Goal: Task Accomplishment & Management: Manage account settings

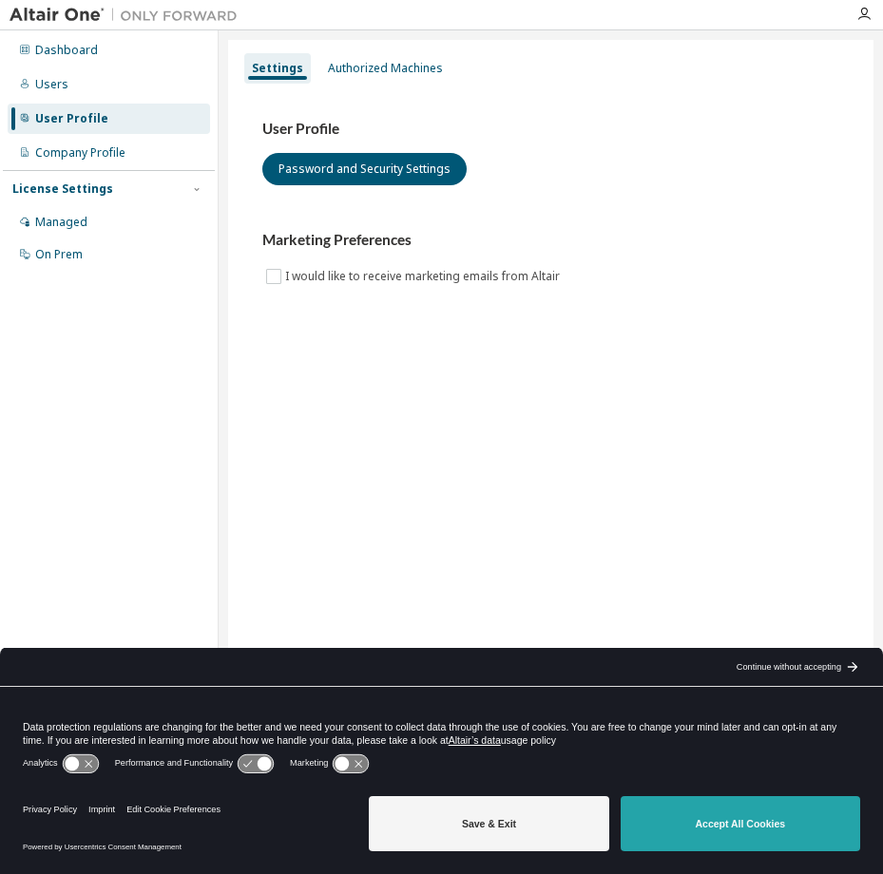
click at [755, 824] on button "Accept All Cookies" at bounding box center [739, 823] width 239 height 55
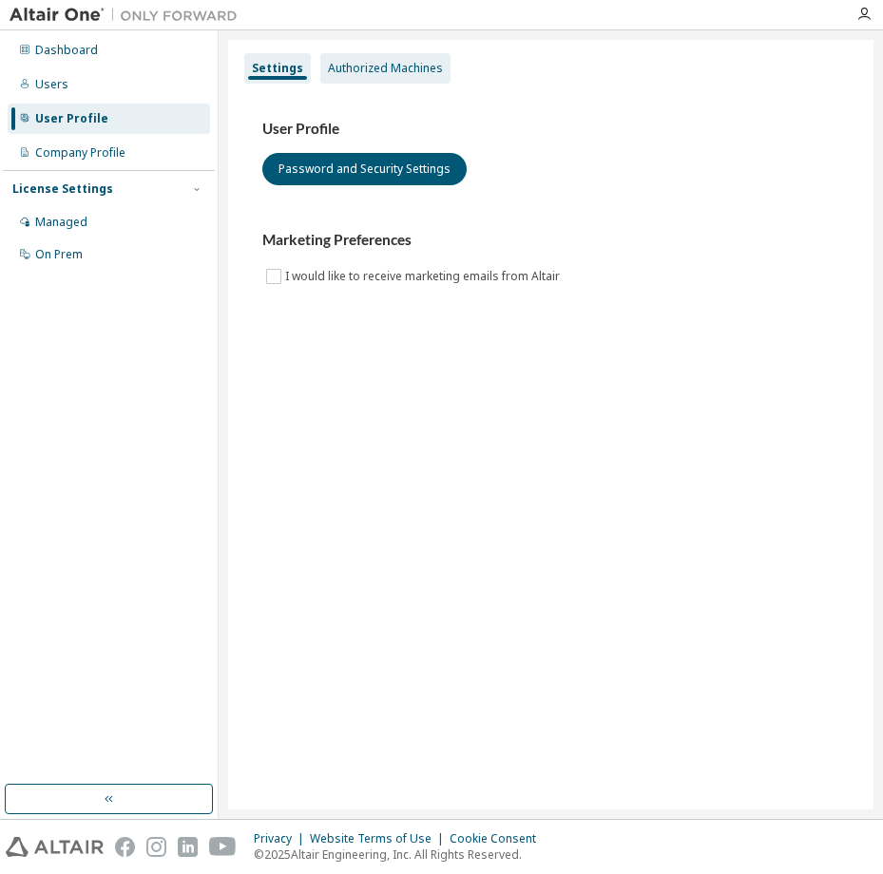
click at [346, 65] on div "Authorized Machines" at bounding box center [385, 68] width 115 height 15
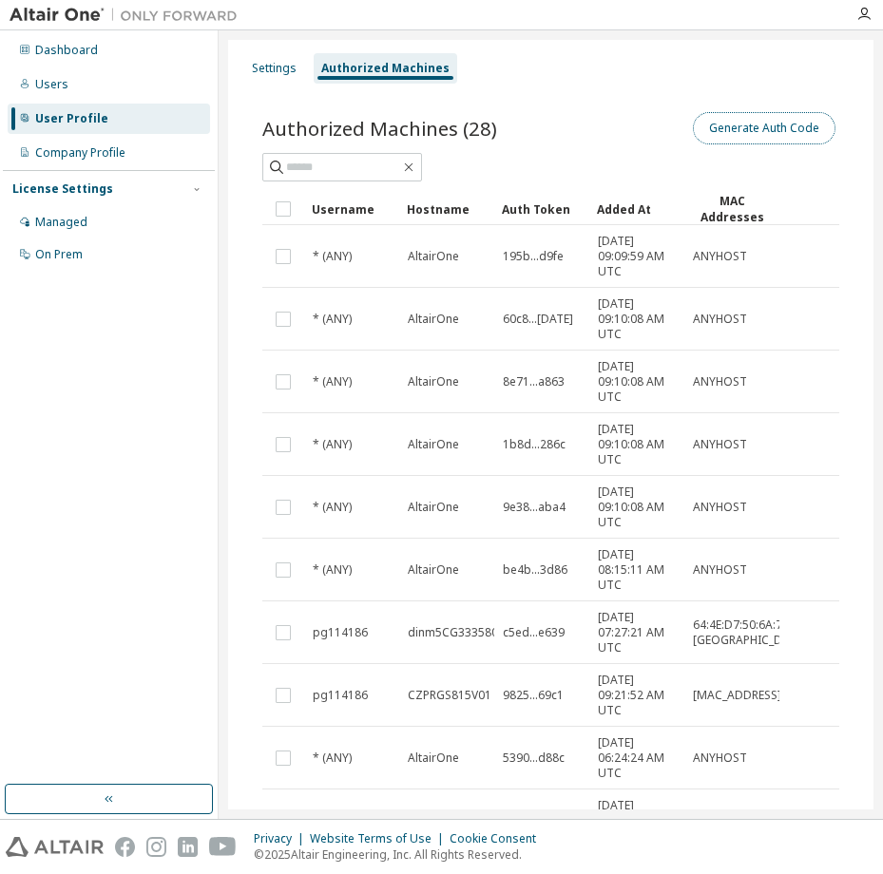
click at [721, 131] on button "Generate Auth Code" at bounding box center [764, 128] width 142 height 32
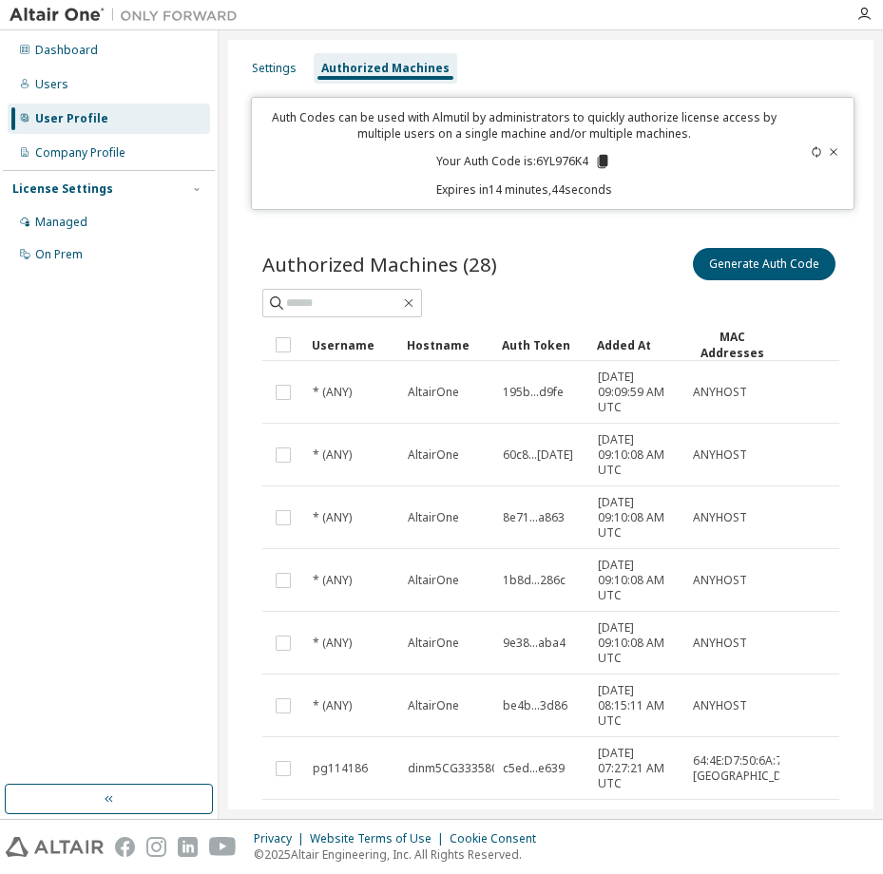
click at [603, 157] on icon at bounding box center [603, 161] width 10 height 13
